Goal: Task Accomplishment & Management: Use online tool/utility

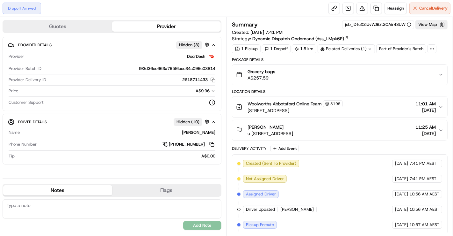
click at [293, 130] on span "u [STREET_ADDRESS]" at bounding box center [271, 133] width 46 height 6
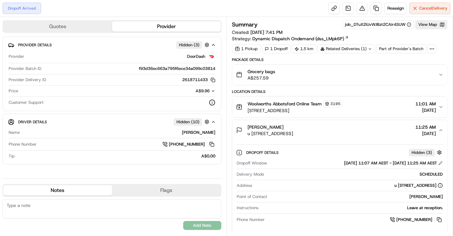
click at [293, 126] on div "[PERSON_NAME]" at bounding box center [271, 127] width 46 height 6
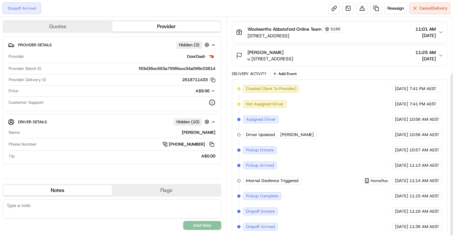
scroll to position [75, 0]
click at [124, 144] on div "[PHONE_NUMBER]" at bounding box center [127, 144] width 176 height 7
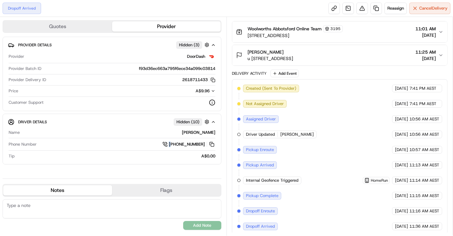
click at [124, 144] on div "[PHONE_NUMBER]" at bounding box center [127, 144] width 176 height 7
click at [116, 142] on div "[PHONE_NUMBER]" at bounding box center [127, 144] width 176 height 7
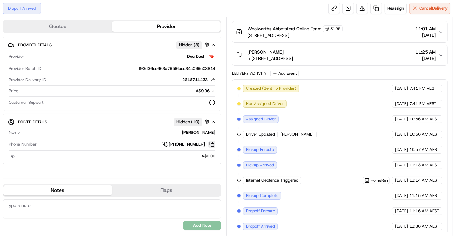
click at [212, 142] on button at bounding box center [211, 144] width 7 height 7
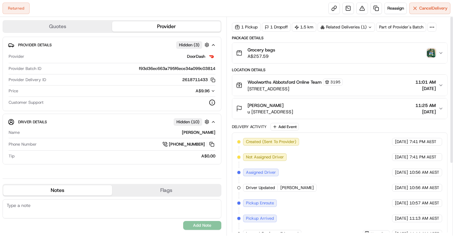
scroll to position [0, 0]
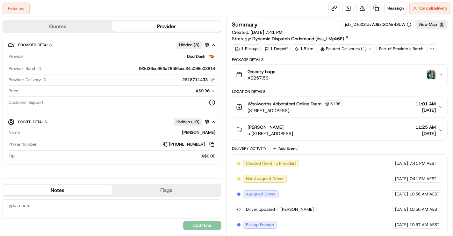
click at [430, 73] on img "button" at bounding box center [431, 74] width 9 height 9
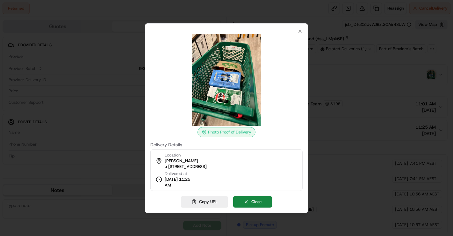
click at [366, 105] on div at bounding box center [226, 118] width 453 height 236
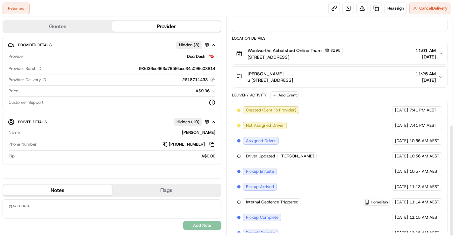
scroll to position [209, 0]
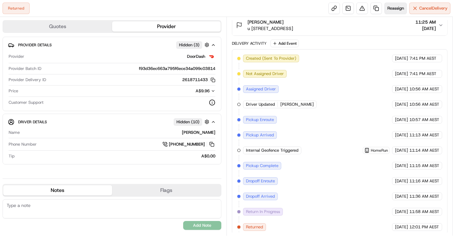
click at [389, 13] on button "Reassign" at bounding box center [396, 8] width 22 height 11
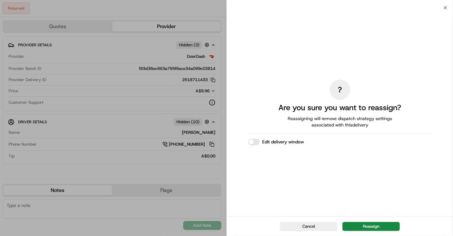
click at [254, 141] on button "Edit delivery window" at bounding box center [253, 141] width 11 height 6
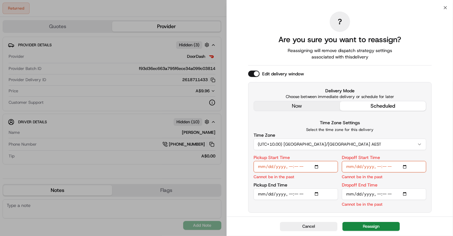
click at [306, 105] on div "? Are you sure you want to reassign? Reassigning will remove dispatch strategy …" at bounding box center [340, 112] width 184 height 206
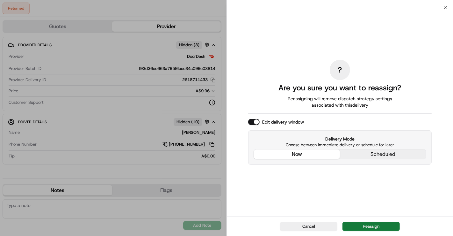
click at [359, 225] on button "Reassign" at bounding box center [371, 226] width 57 height 9
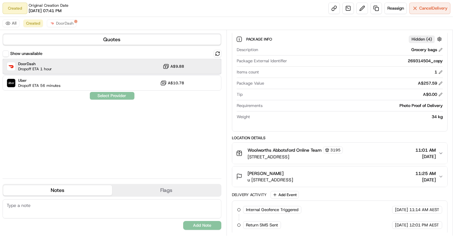
click at [84, 66] on div "DoorDash Dropoff ETA 1 hour A$9.88" at bounding box center [112, 66] width 219 height 15
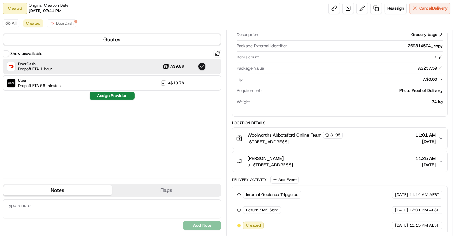
click at [68, 206] on textarea at bounding box center [112, 208] width 219 height 19
paste textarea "use the trades entrance at the rear."
click at [84, 203] on textarea "Reception may be cut off but please use the trades entrance at the rear." at bounding box center [112, 208] width 219 height 19
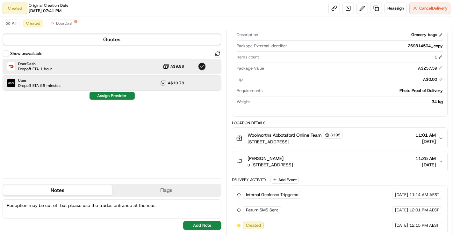
type textarea "Reception may be cut off but please use the trades entrance at the rear."
click at [119, 77] on div "Uber Dropoff ETA 56 minutes A$10.78" at bounding box center [112, 82] width 219 height 15
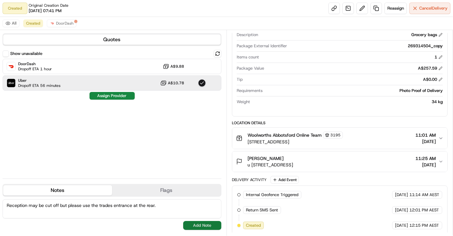
click at [207, 223] on button "Add Note" at bounding box center [202, 225] width 38 height 9
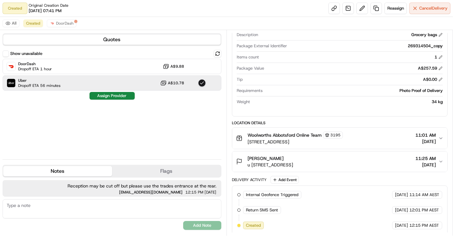
click at [205, 224] on div "No results found Add Note" at bounding box center [112, 214] width 219 height 31
click at [127, 94] on button "Assign Provider" at bounding box center [112, 96] width 45 height 8
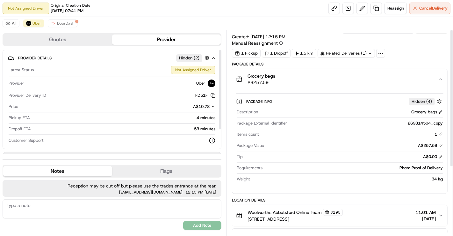
scroll to position [0, 0]
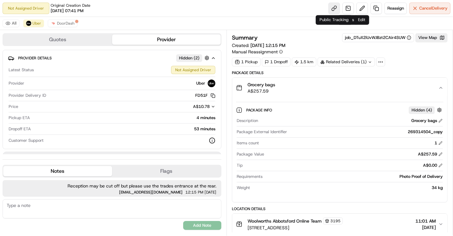
click at [334, 10] on link at bounding box center [334, 8] width 11 height 11
